Goal: Information Seeking & Learning: Learn about a topic

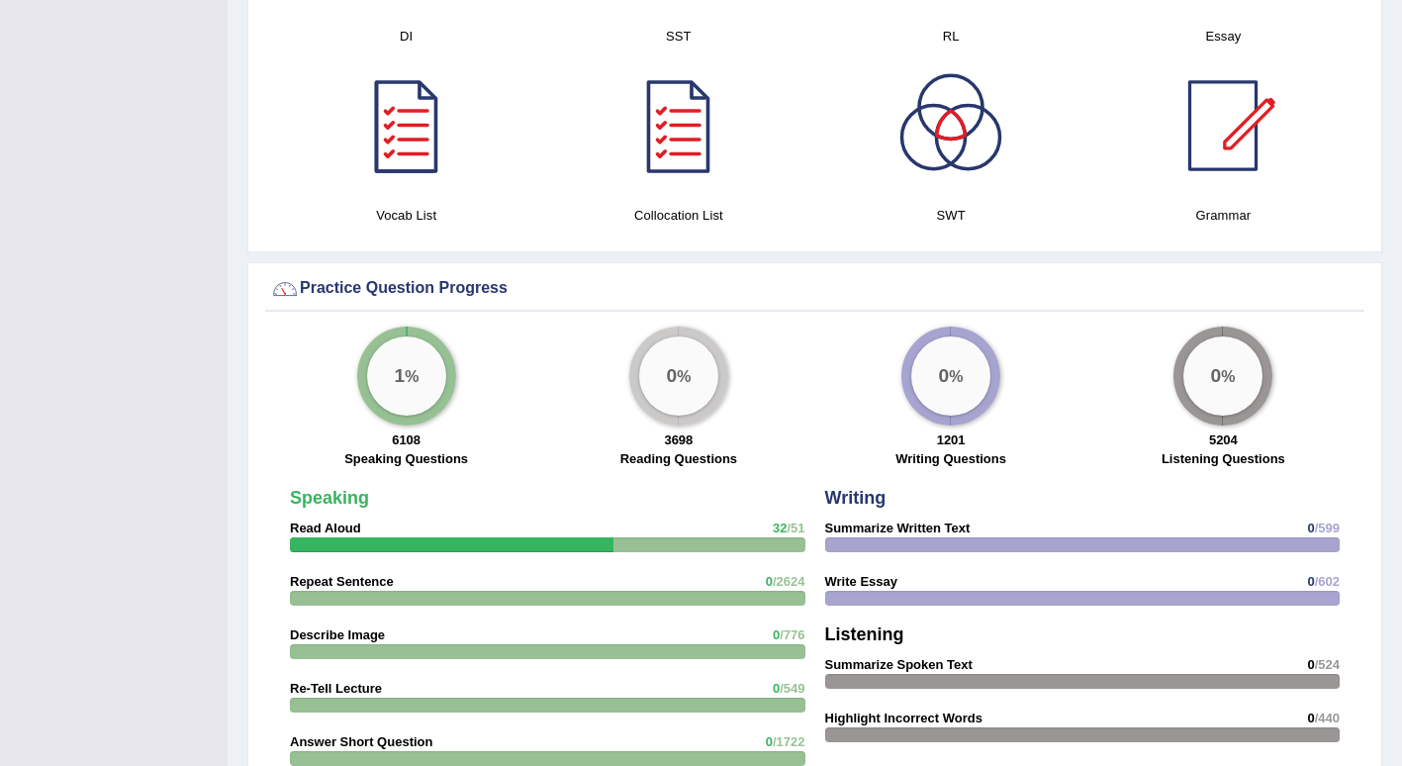
click at [311, 232] on div "Vocab List" at bounding box center [406, 145] width 272 height 179
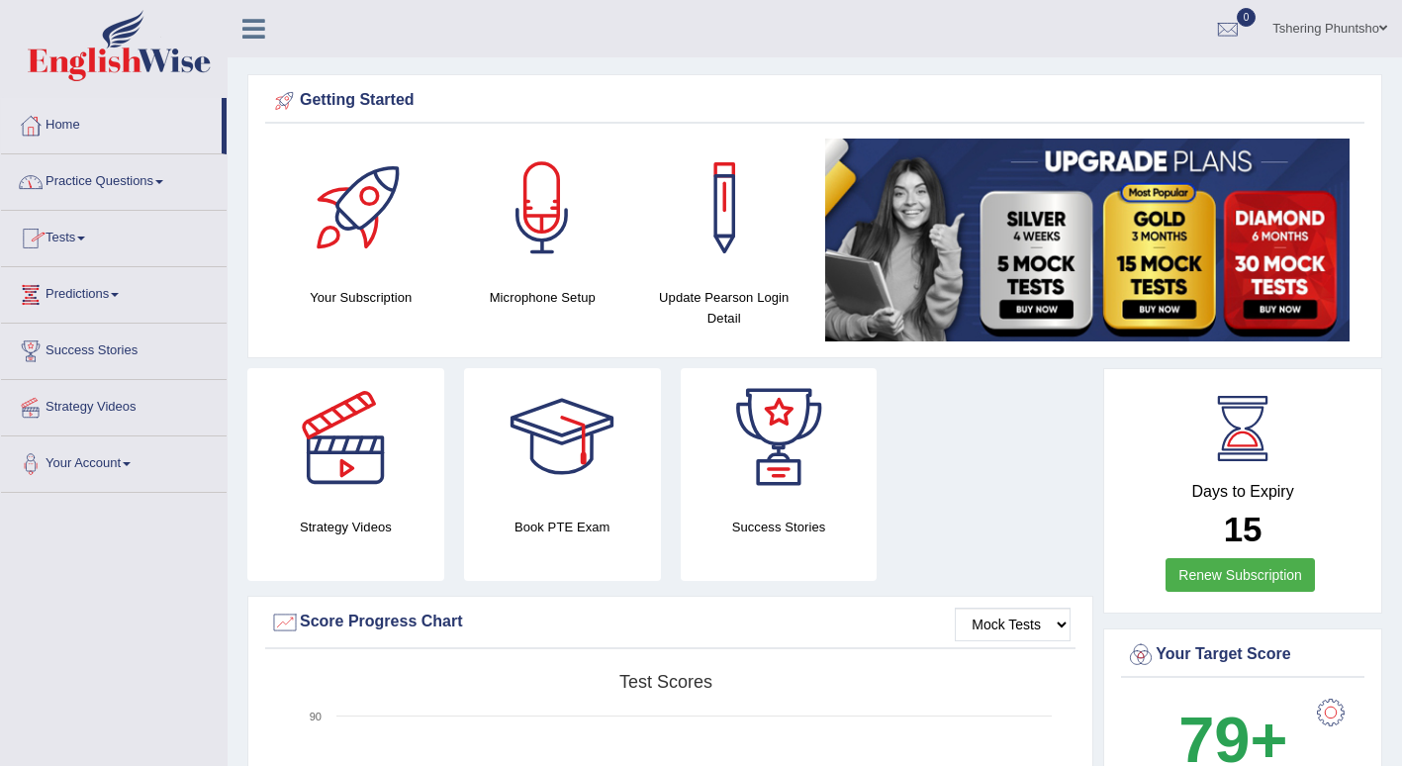
click at [170, 181] on link "Practice Questions" at bounding box center [114, 178] width 226 height 49
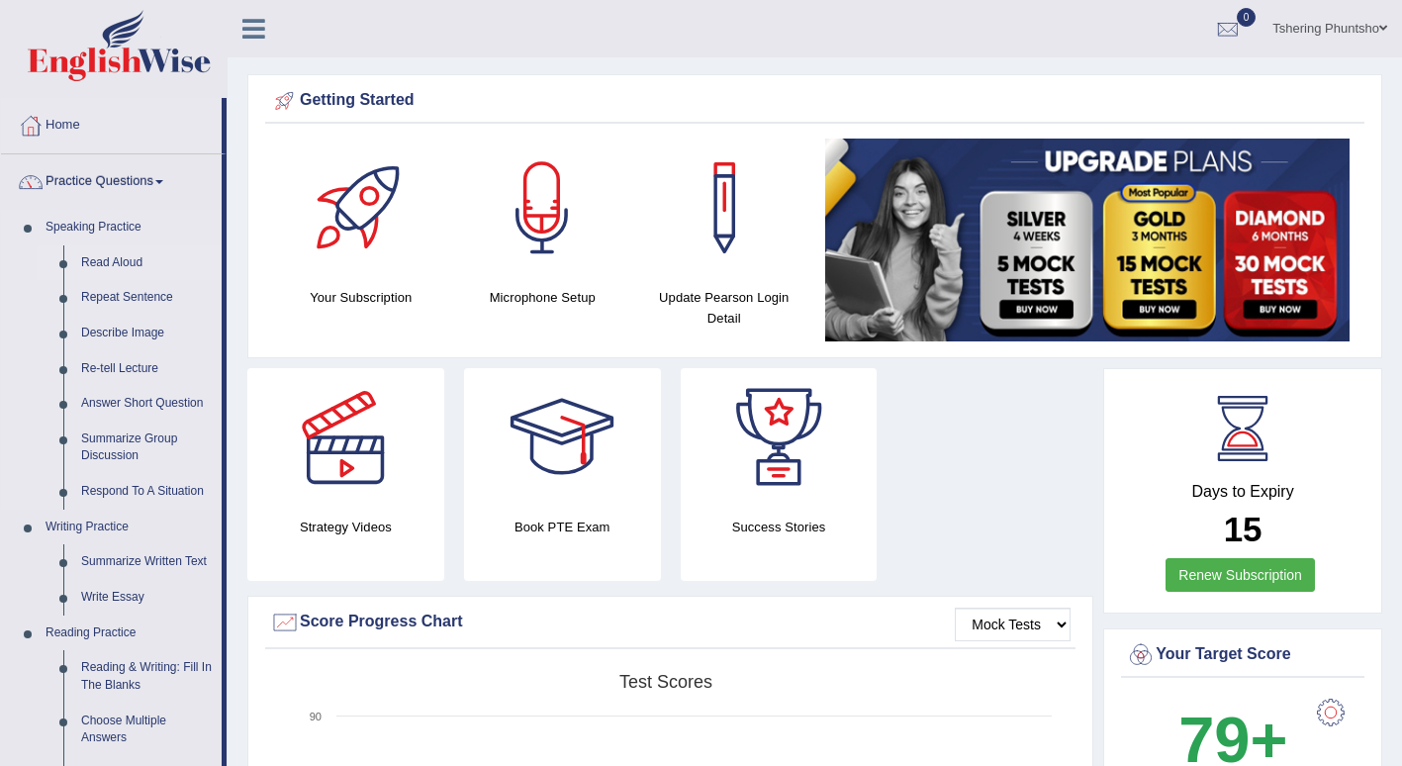
click at [120, 270] on link "Read Aloud" at bounding box center [146, 263] width 149 height 36
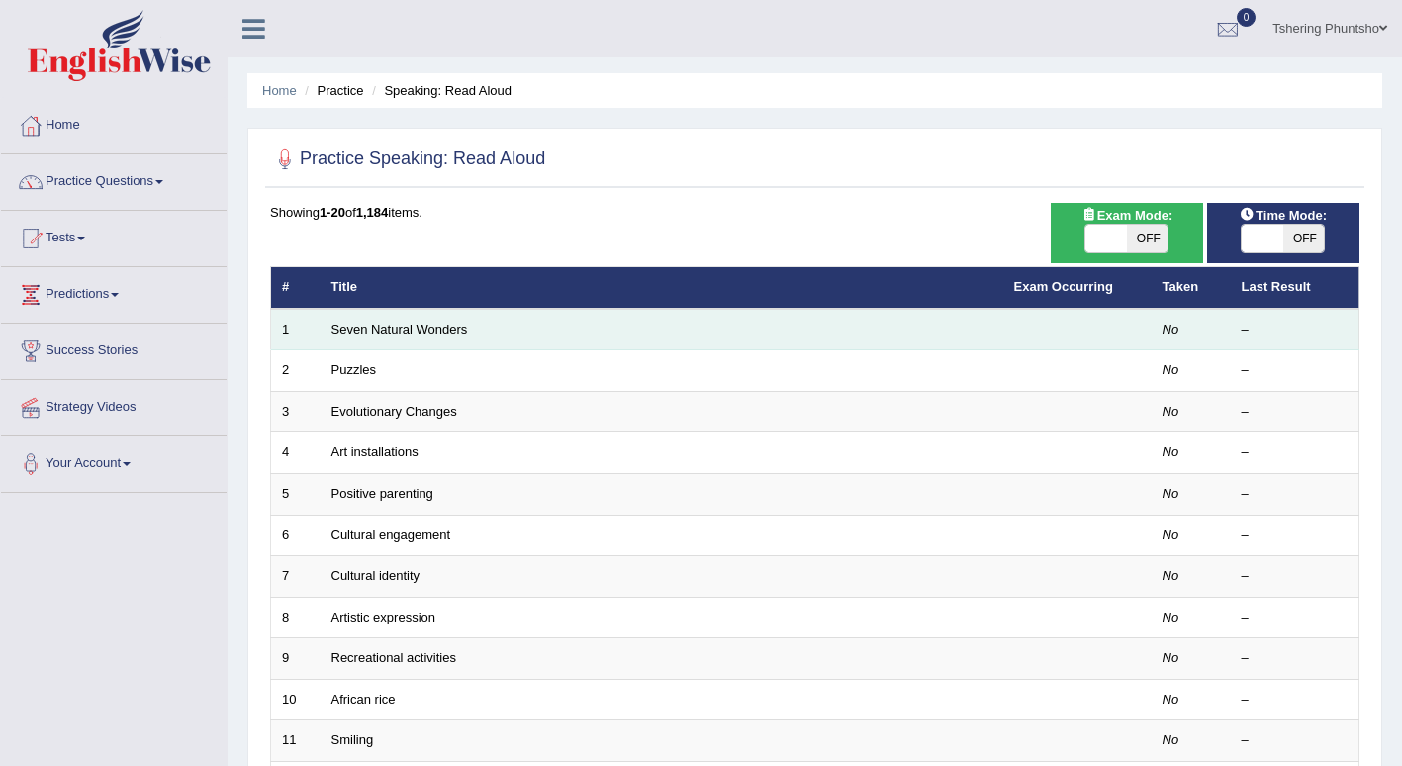
click at [735, 339] on td "Seven Natural Wonders" at bounding box center [662, 330] width 683 height 42
click at [517, 332] on td "Seven Natural Wonders" at bounding box center [662, 330] width 683 height 42
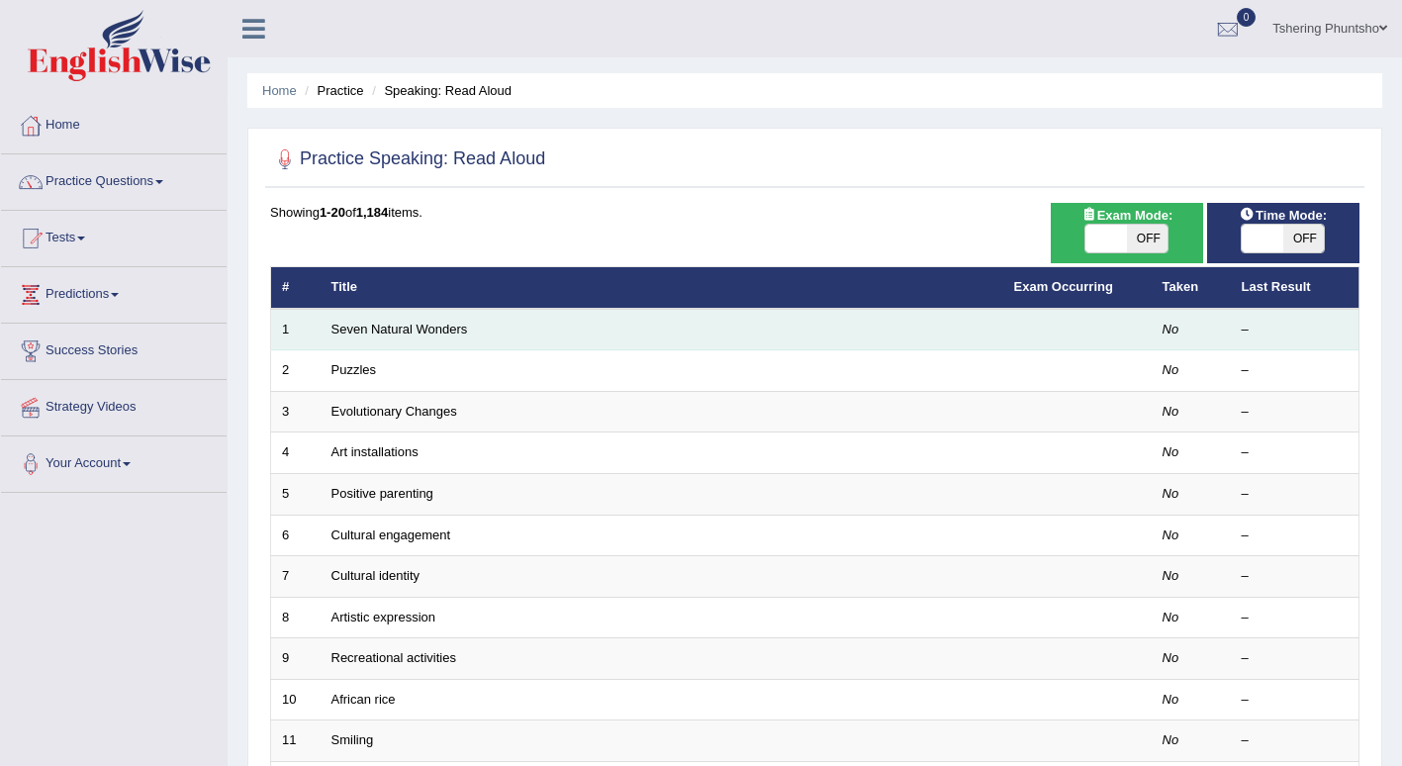
click at [517, 332] on td "Seven Natural Wonders" at bounding box center [662, 330] width 683 height 42
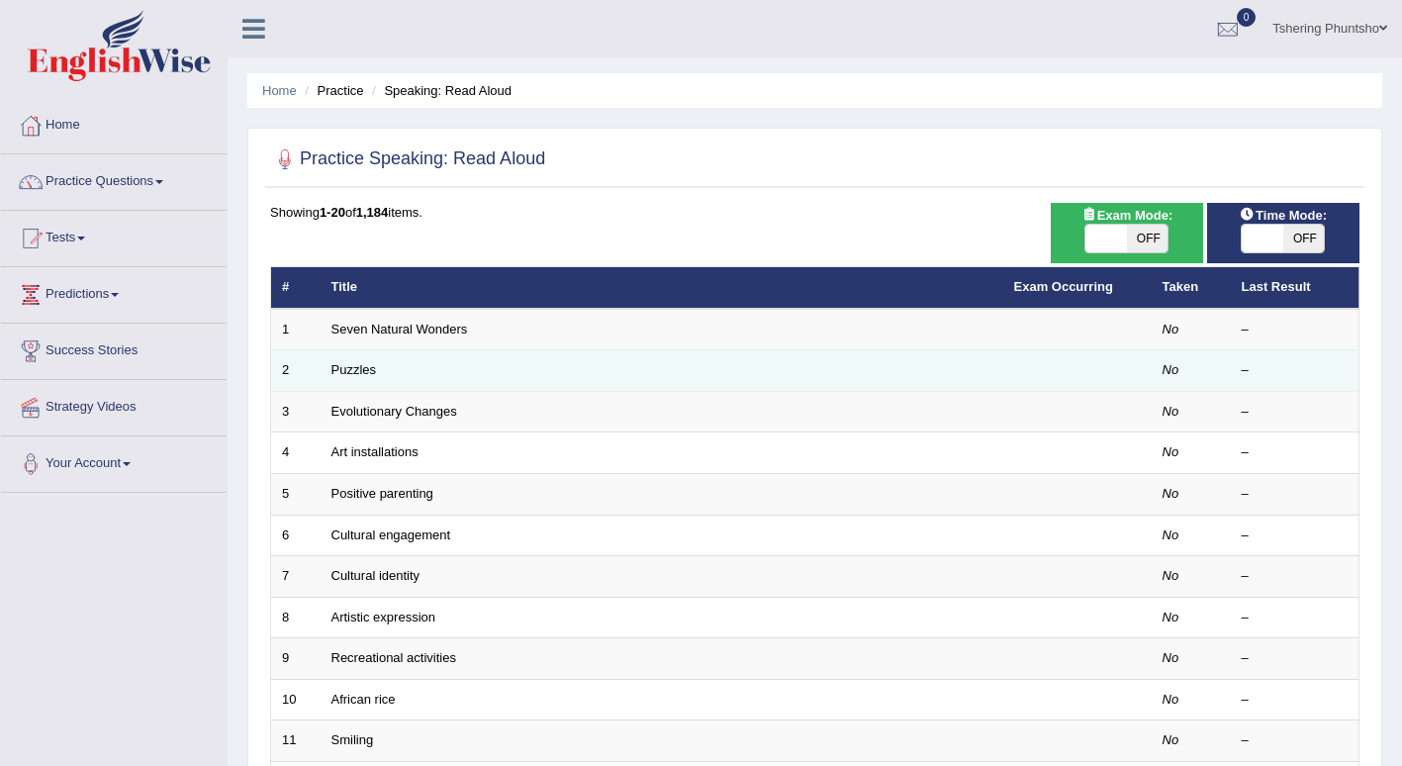
click at [541, 368] on td "Puzzles" at bounding box center [662, 371] width 683 height 42
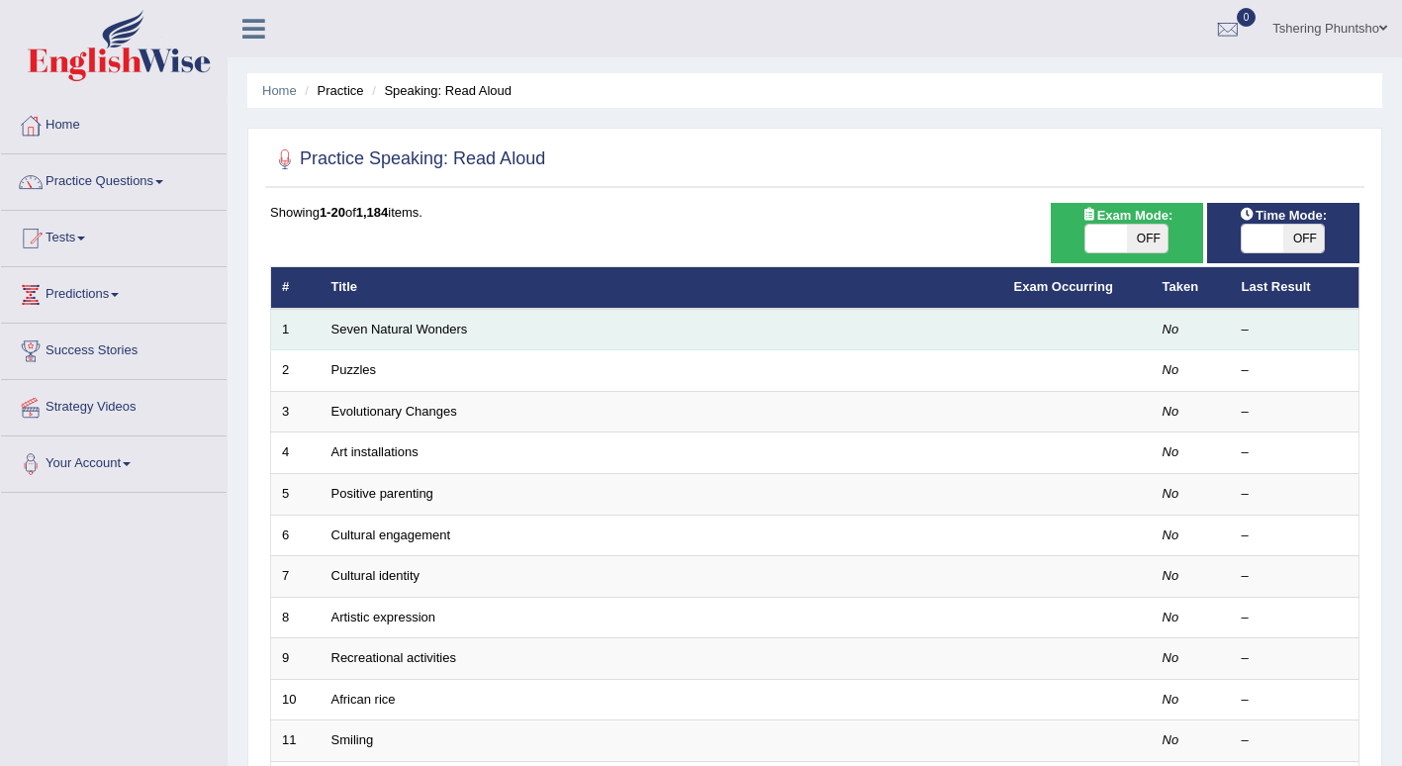
click at [497, 339] on td "Seven Natural Wonders" at bounding box center [662, 330] width 683 height 42
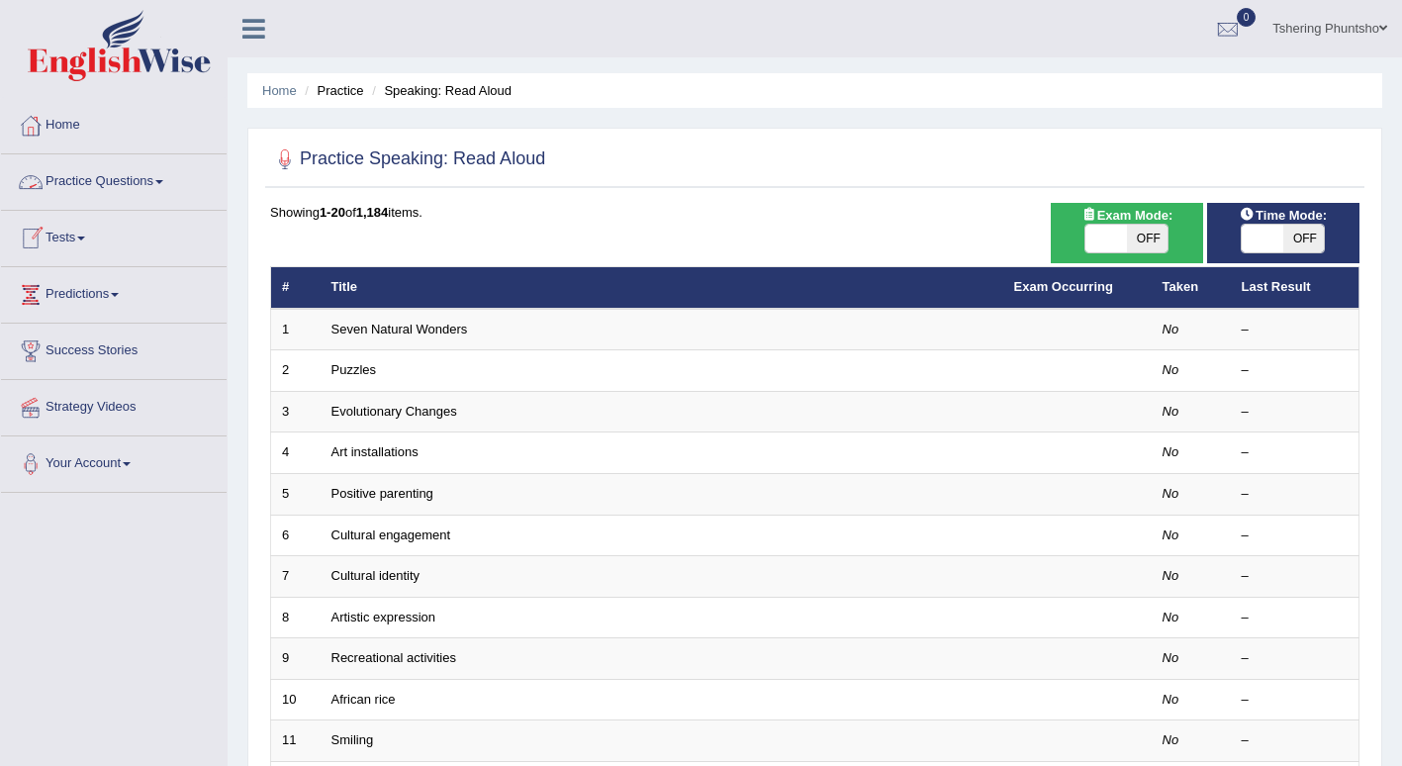
click at [108, 187] on link "Practice Questions" at bounding box center [114, 178] width 226 height 49
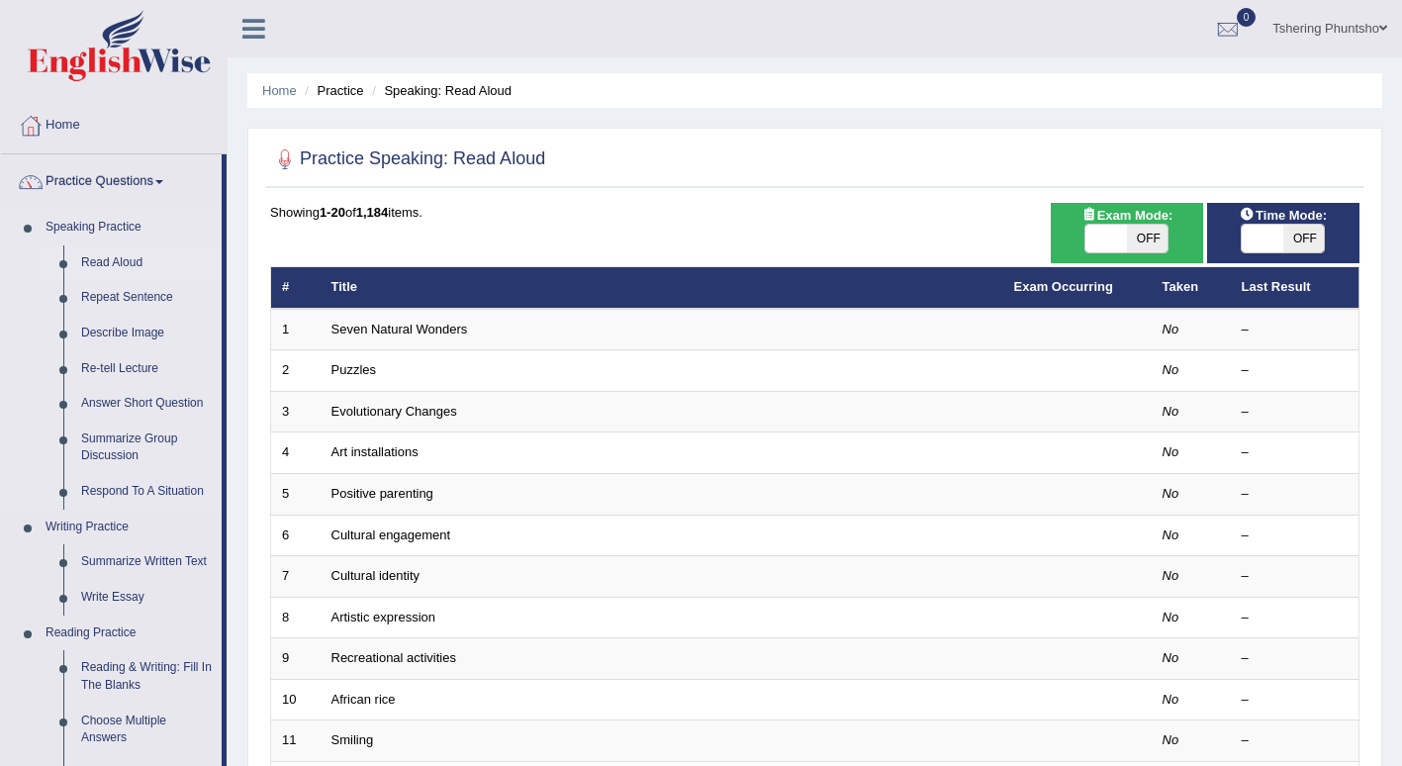
click at [108, 261] on link "Read Aloud" at bounding box center [146, 263] width 149 height 36
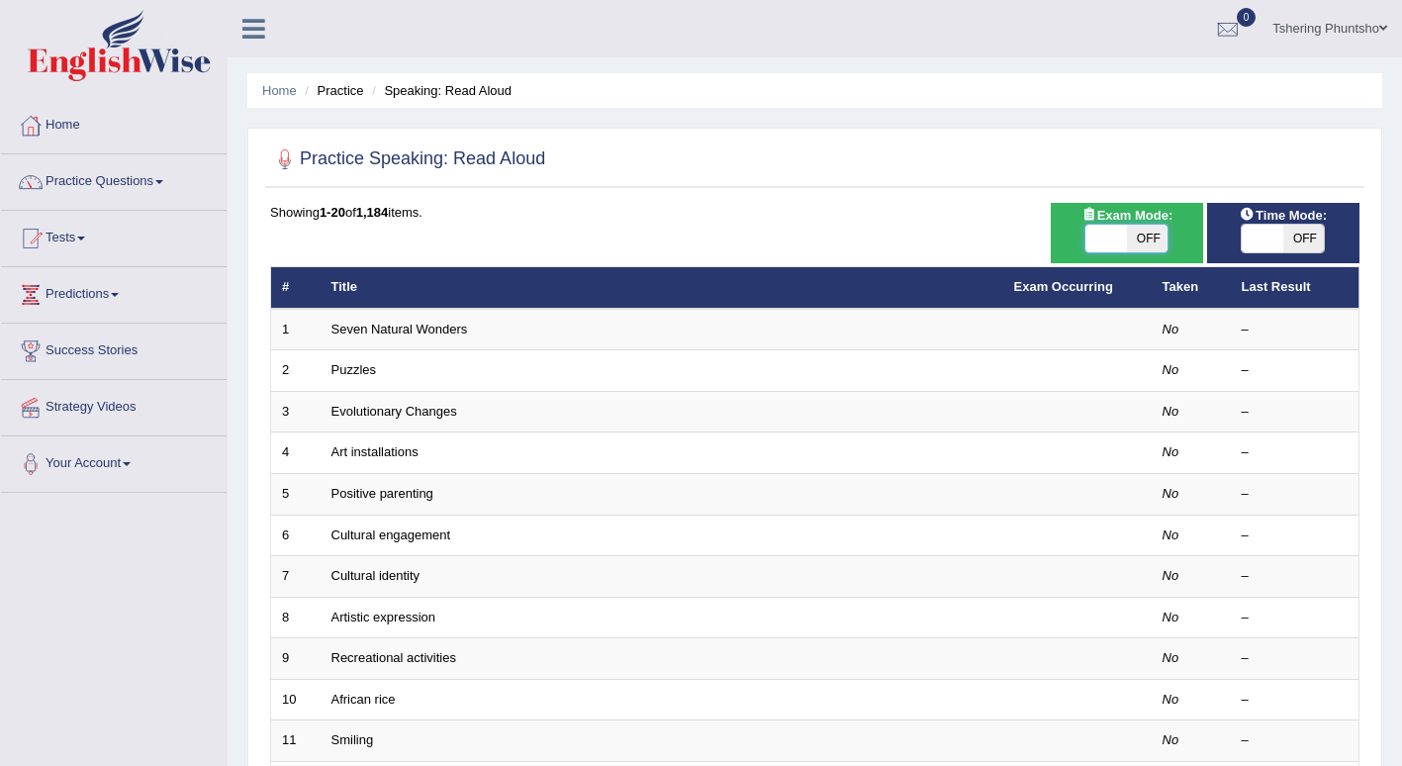
click at [1109, 239] on span at bounding box center [1106, 239] width 42 height 28
checkbox input "true"
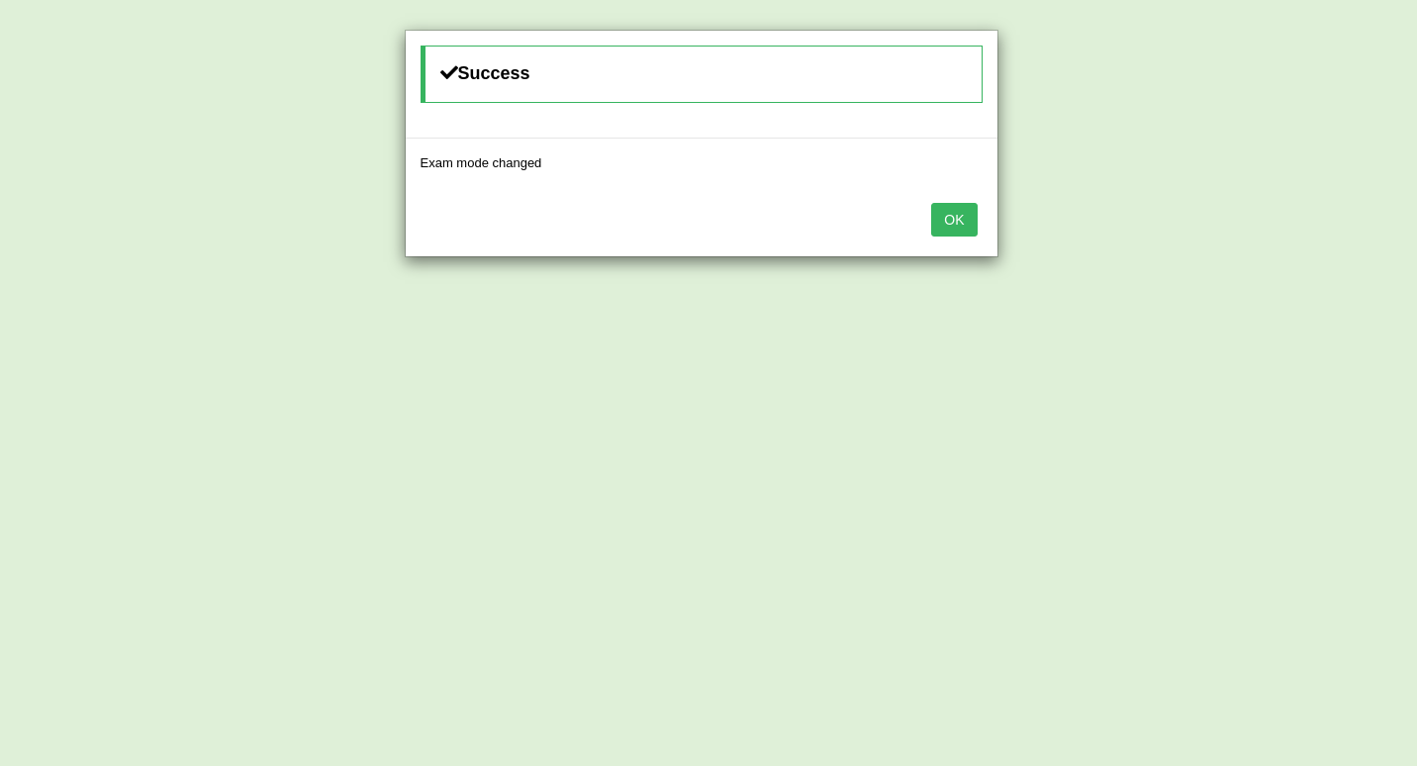
click at [964, 216] on button "OK" at bounding box center [954, 220] width 46 height 34
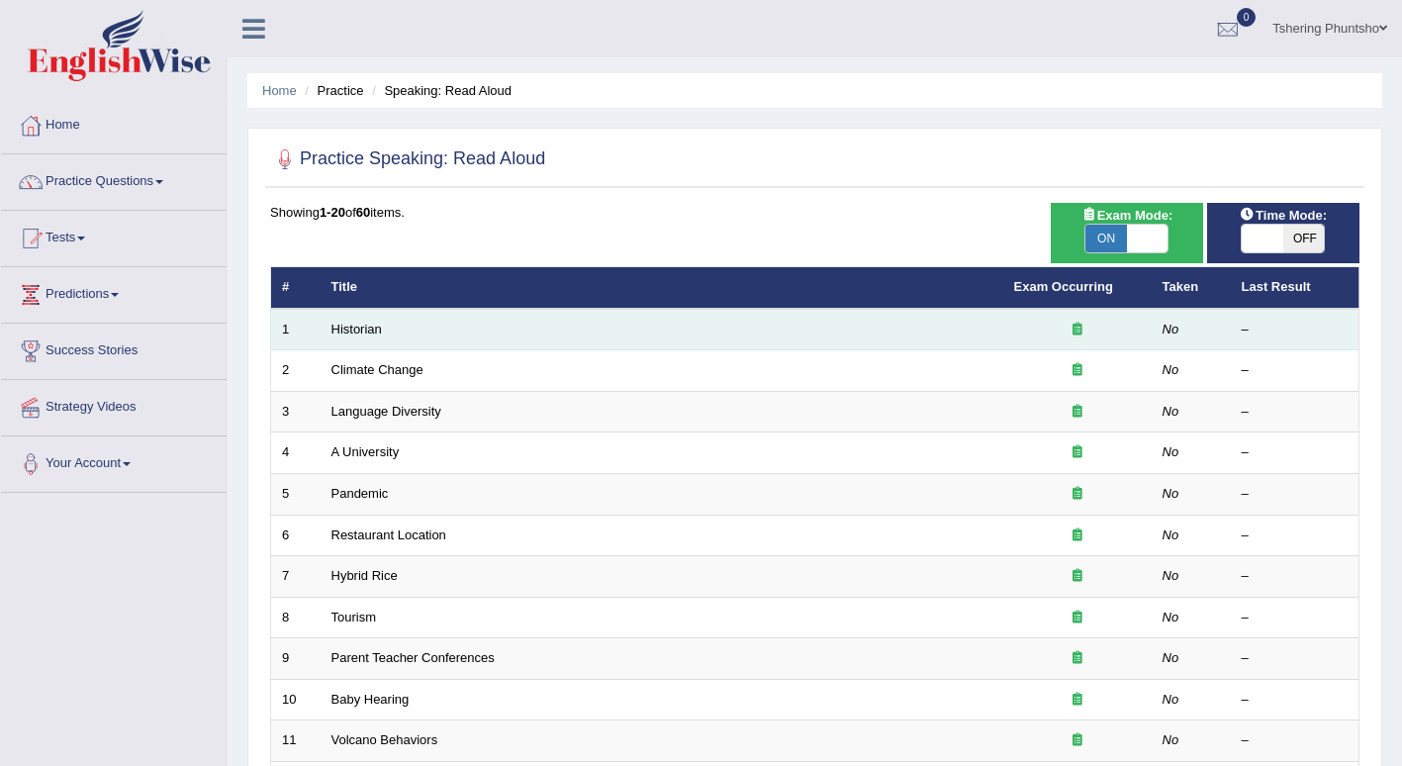
click at [700, 337] on td "Historian" at bounding box center [662, 330] width 683 height 42
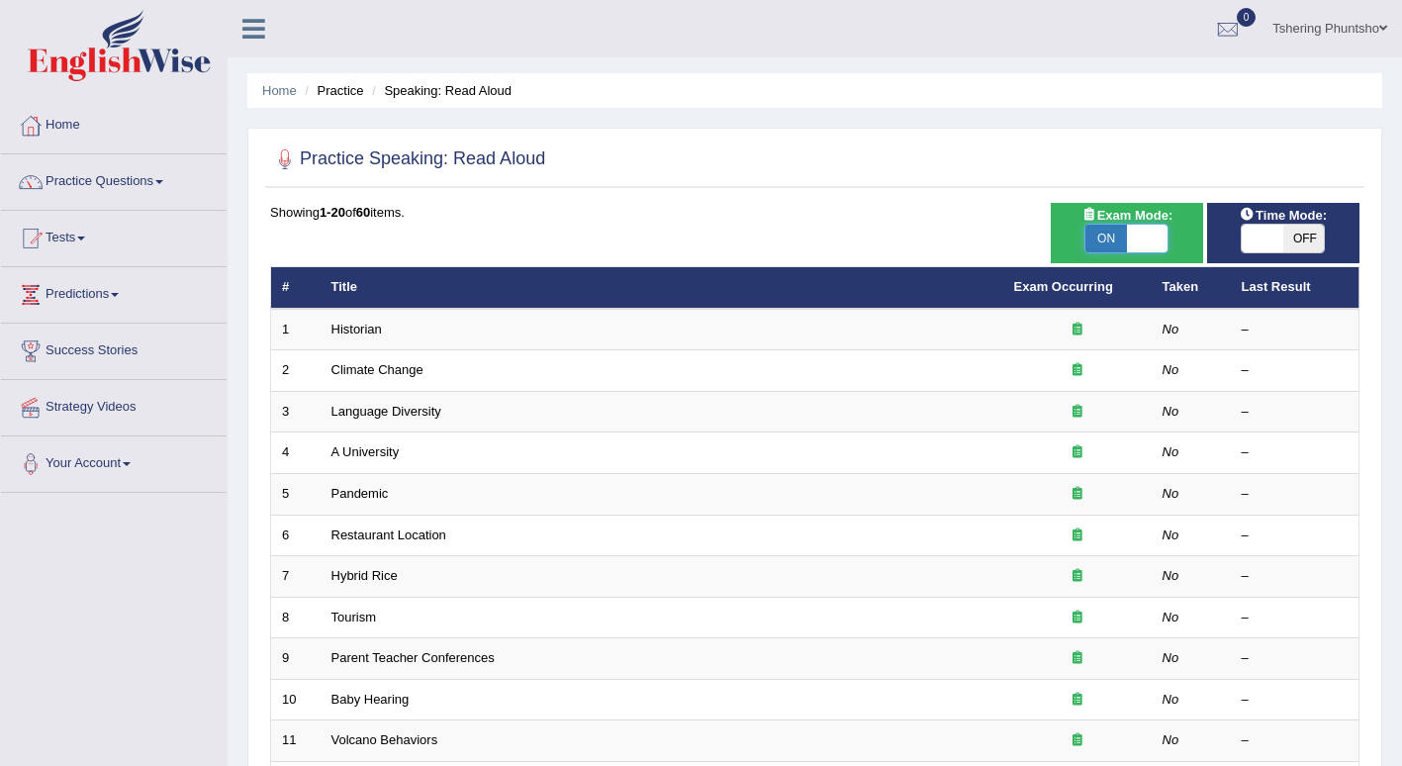
click at [1146, 244] on span at bounding box center [1148, 239] width 42 height 28
checkbox input "false"
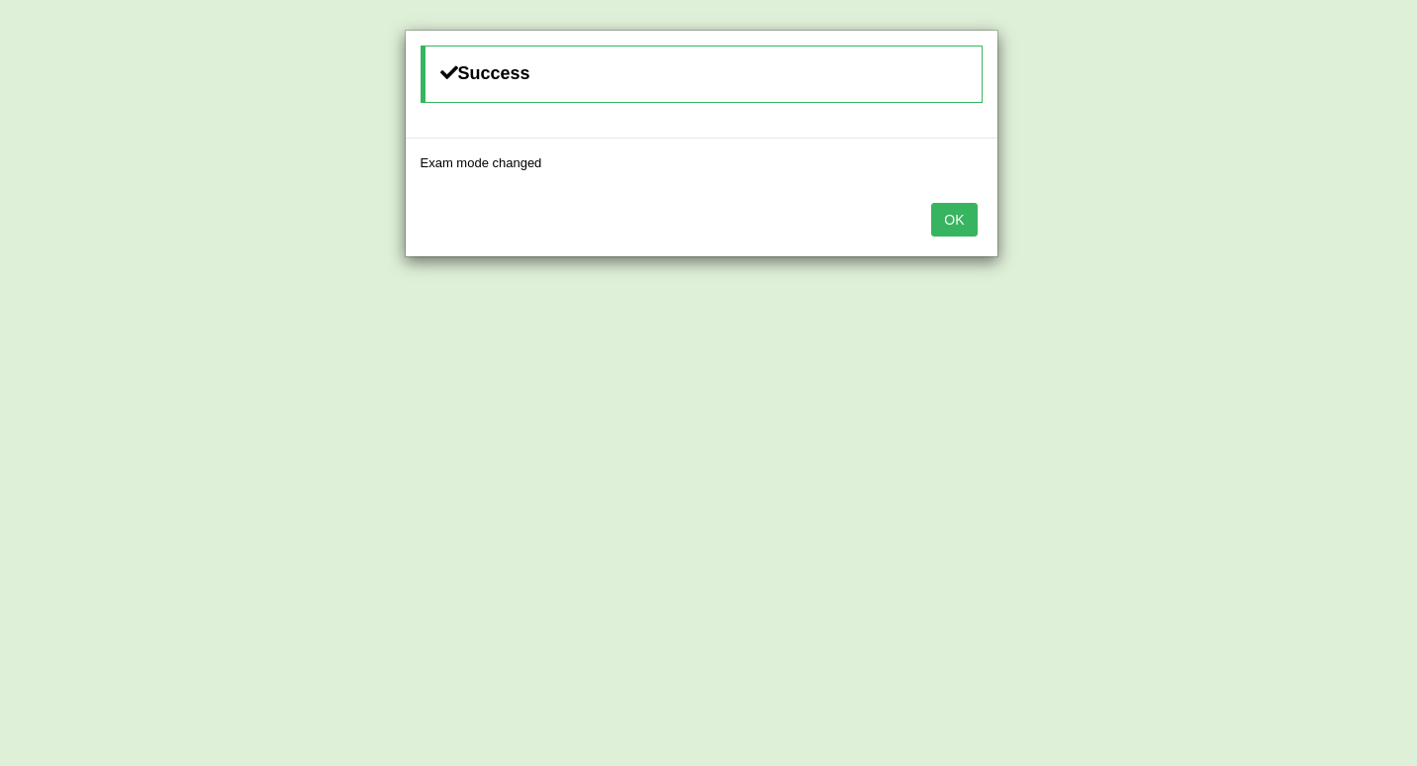
click at [943, 223] on button "OK" at bounding box center [954, 220] width 46 height 34
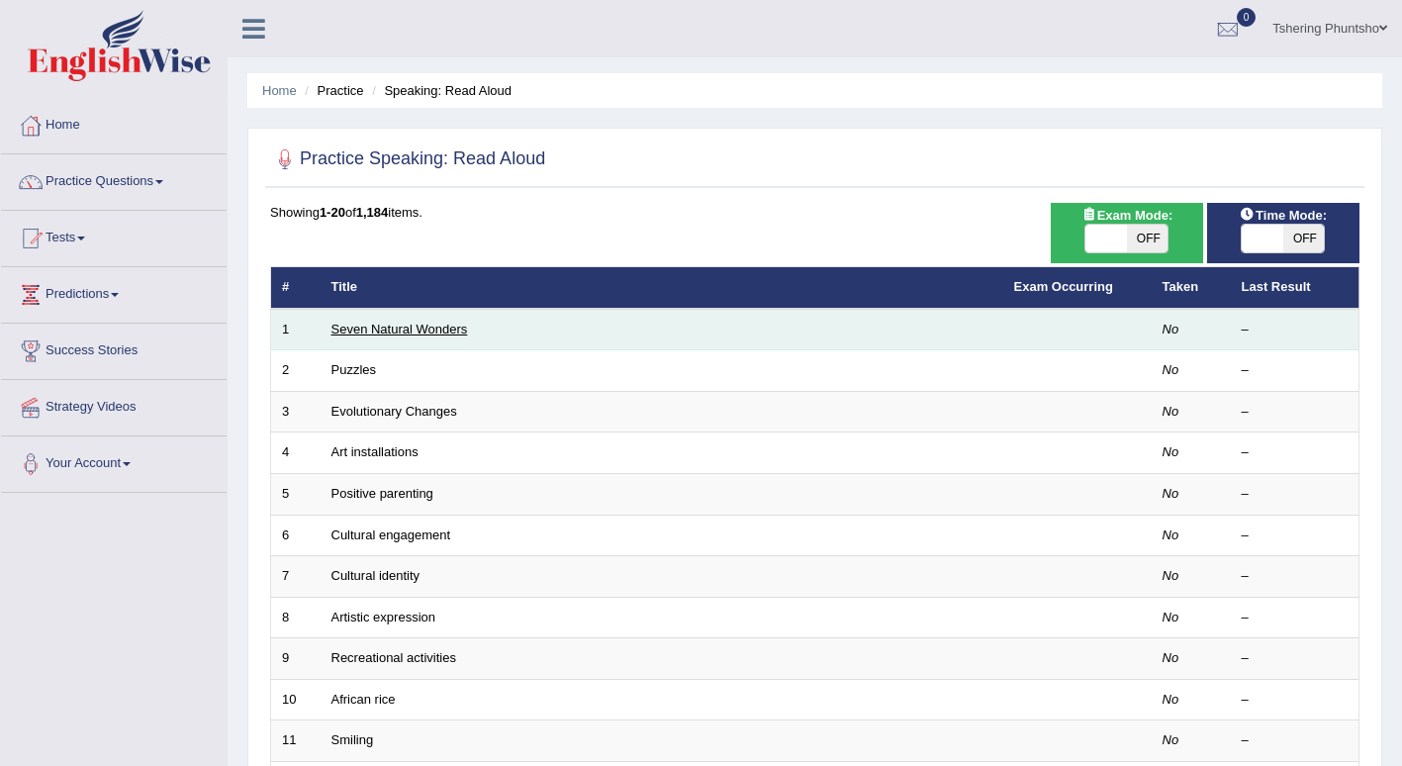
click at [395, 335] on link "Seven Natural Wonders" at bounding box center [399, 329] width 137 height 15
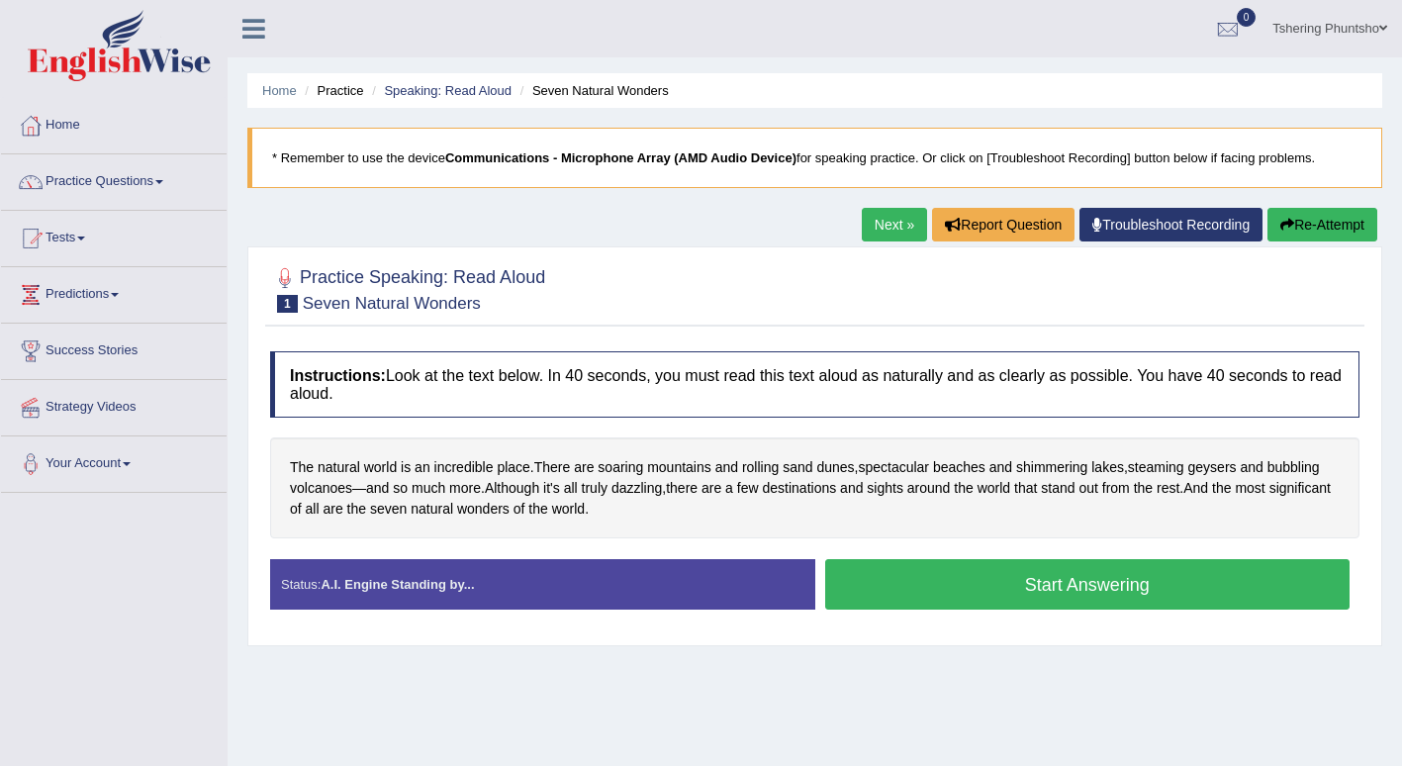
click at [1029, 584] on button "Start Answering" at bounding box center [1087, 584] width 525 height 50
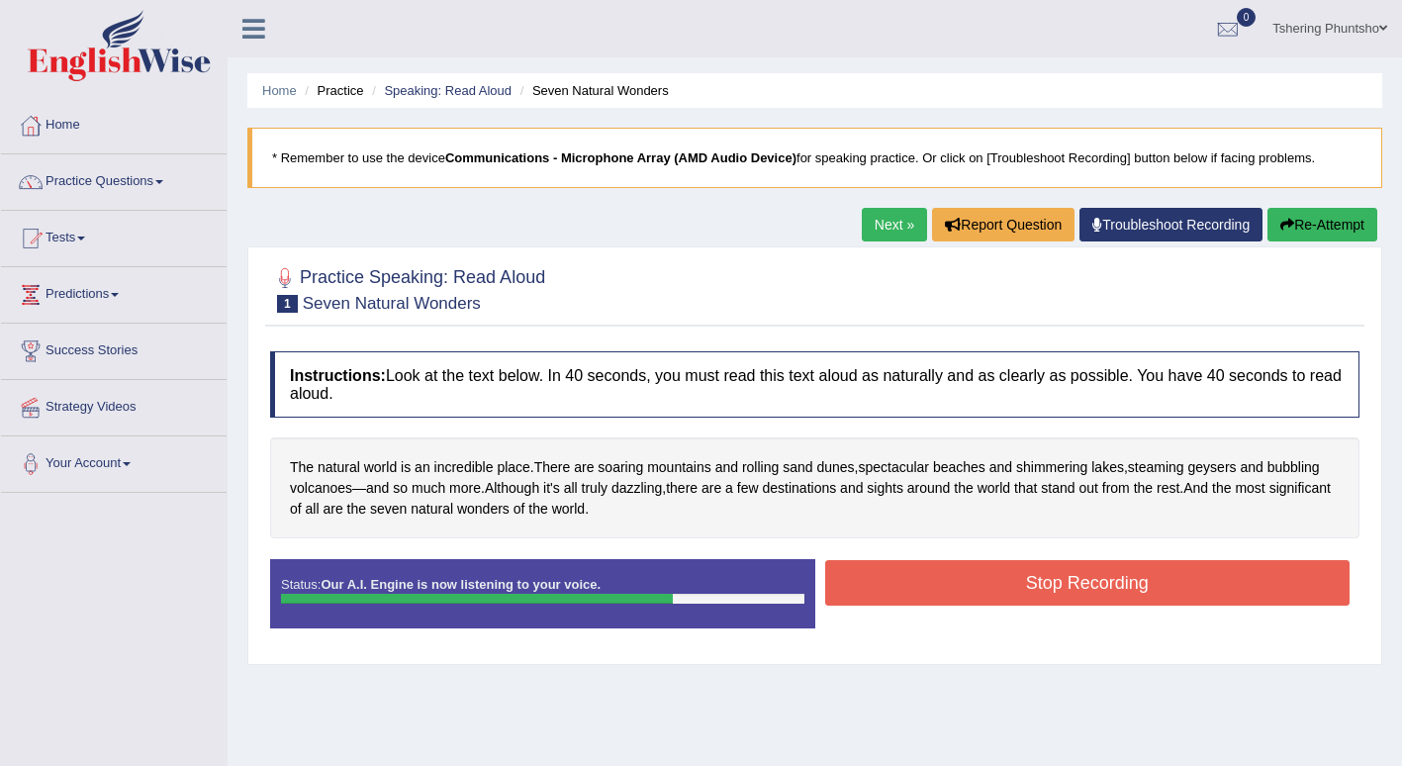
click at [1029, 584] on button "Stop Recording" at bounding box center [1087, 583] width 525 height 46
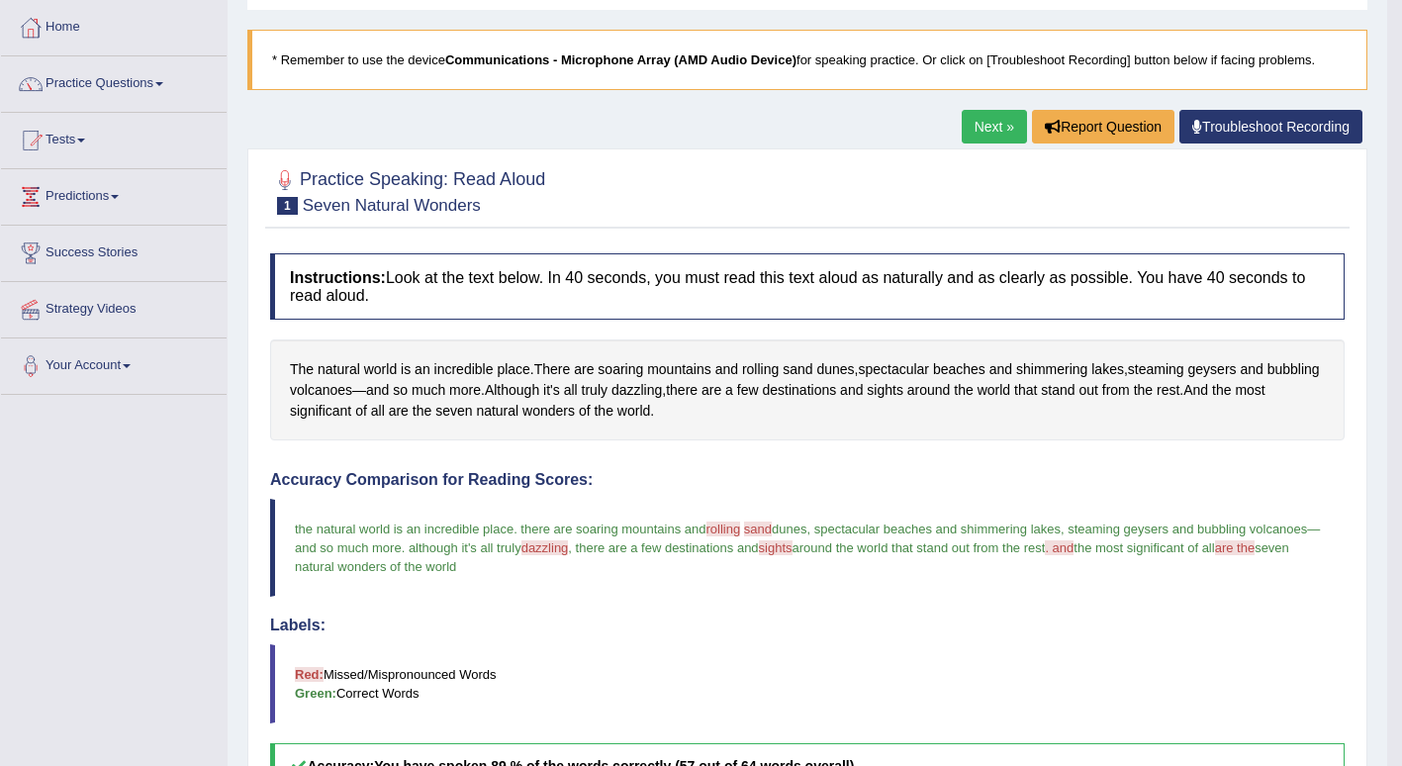
scroll to position [99, 0]
click at [1078, 140] on button "Report Question" at bounding box center [1103, 126] width 142 height 34
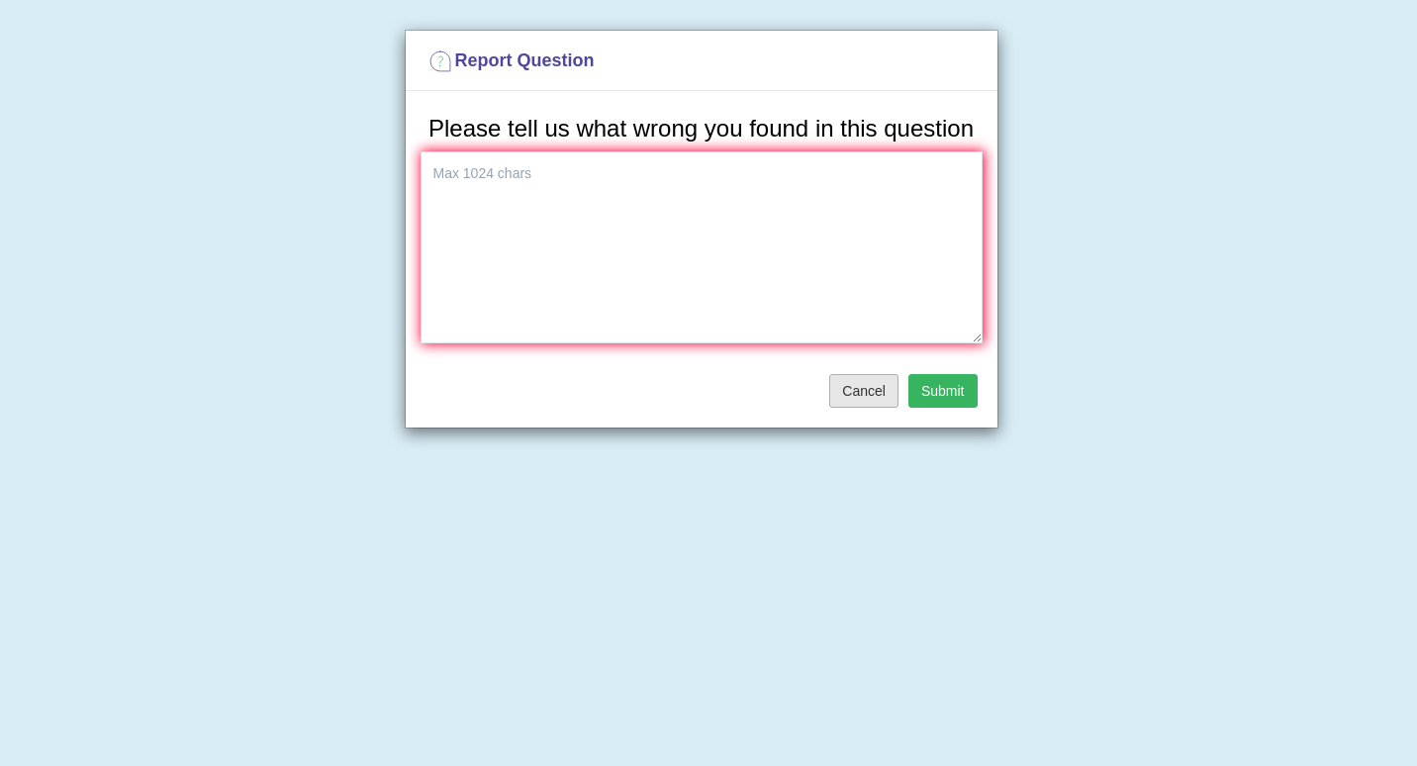
click at [871, 396] on button "Cancel" at bounding box center [863, 391] width 69 height 34
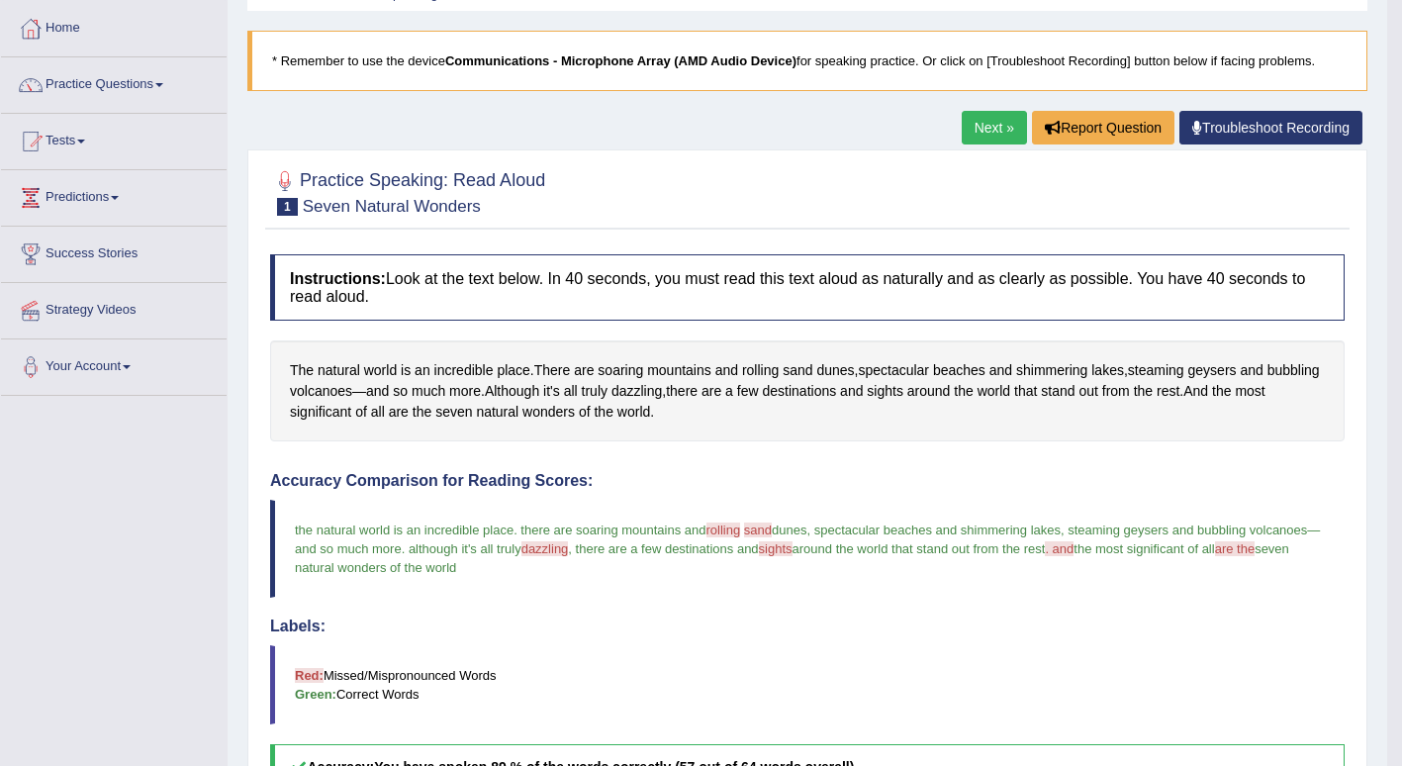
scroll to position [0, 0]
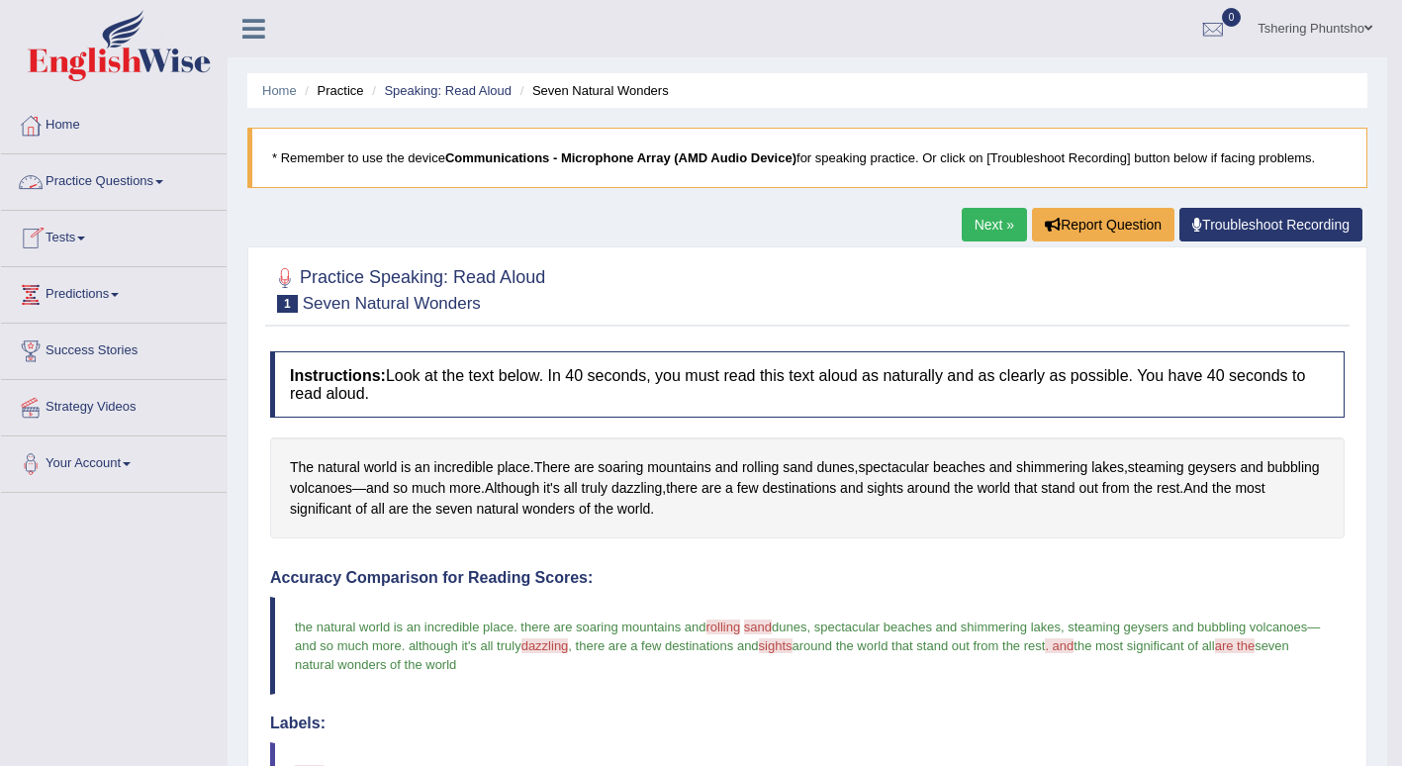
click at [147, 186] on link "Practice Questions" at bounding box center [114, 178] width 226 height 49
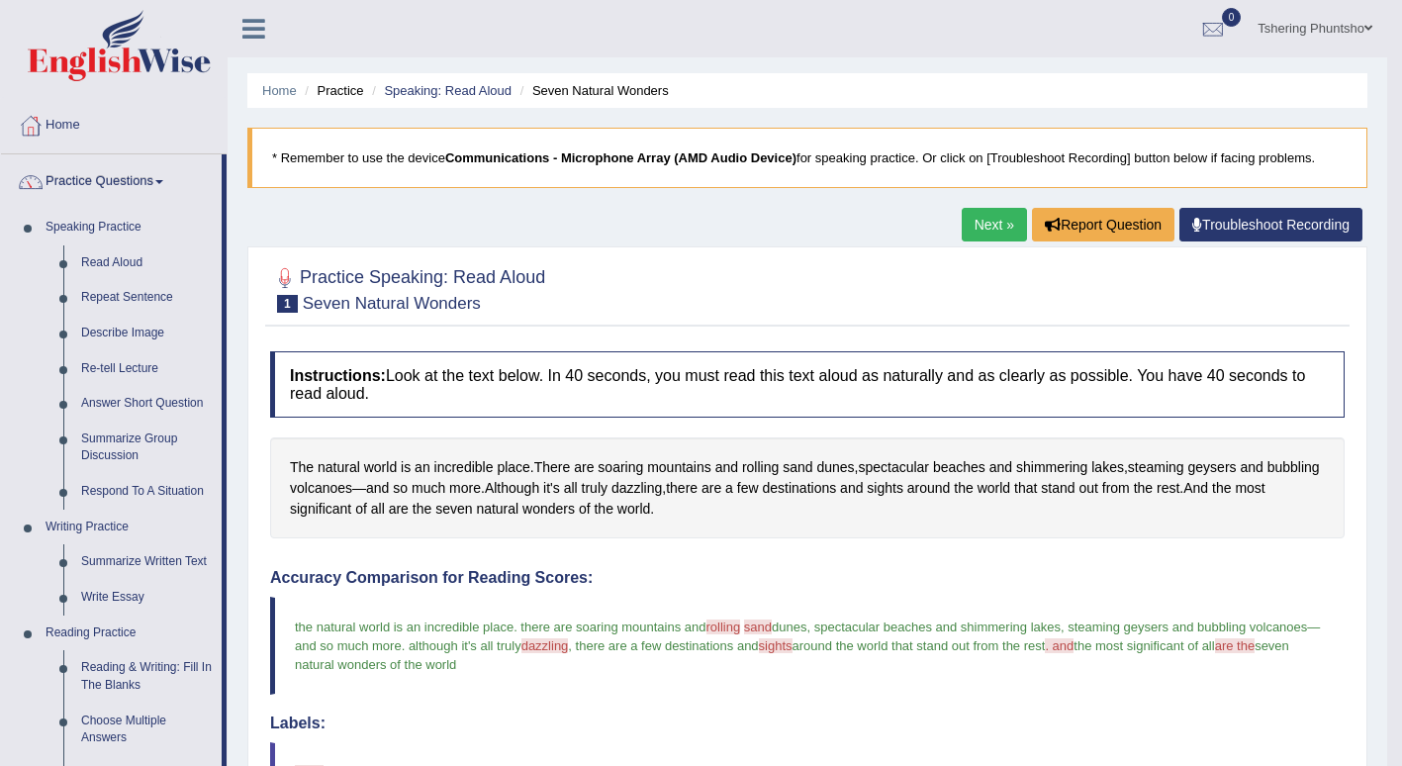
click at [1328, 33] on link "Tshering Phuntsho" at bounding box center [1315, 25] width 144 height 51
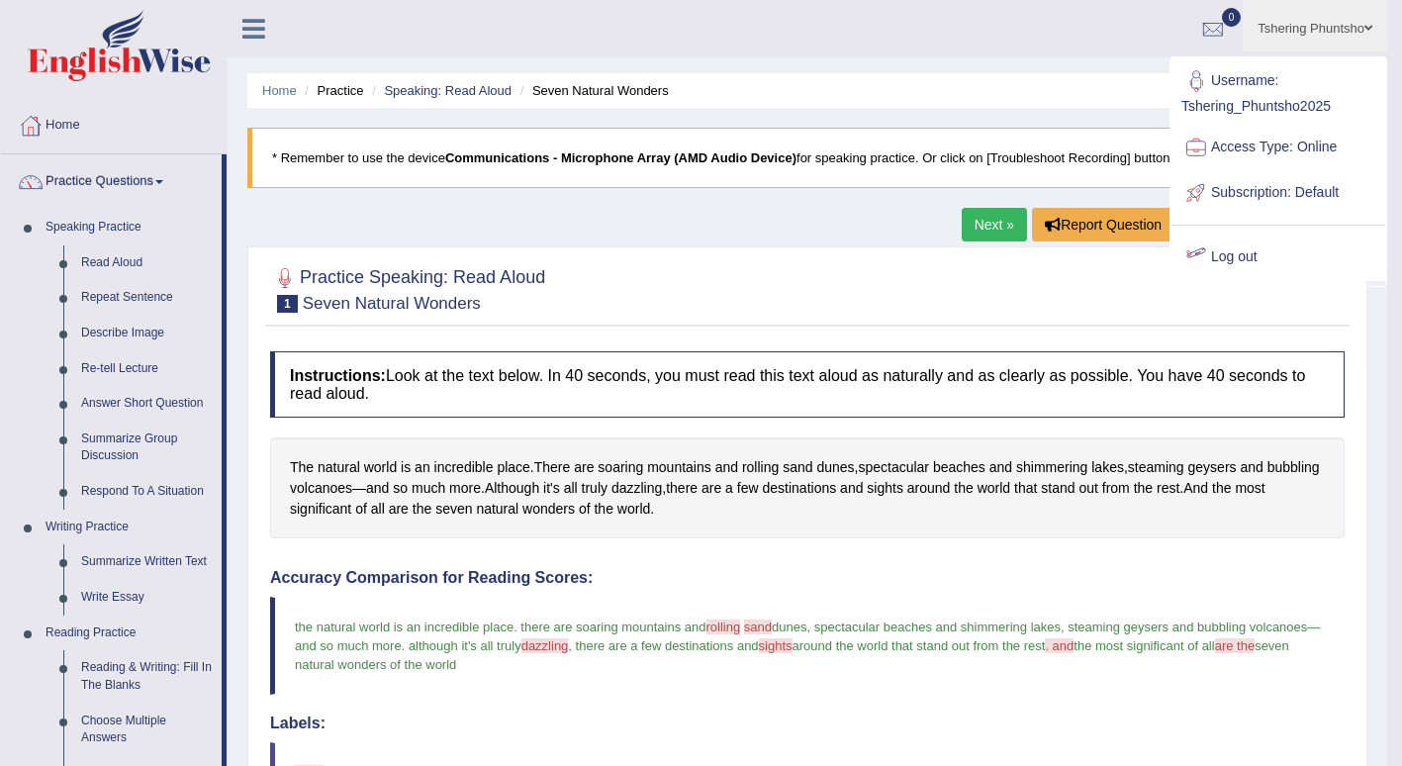
click at [1242, 261] on link "Log out" at bounding box center [1279, 257] width 214 height 46
